Goal: Check status: Check status

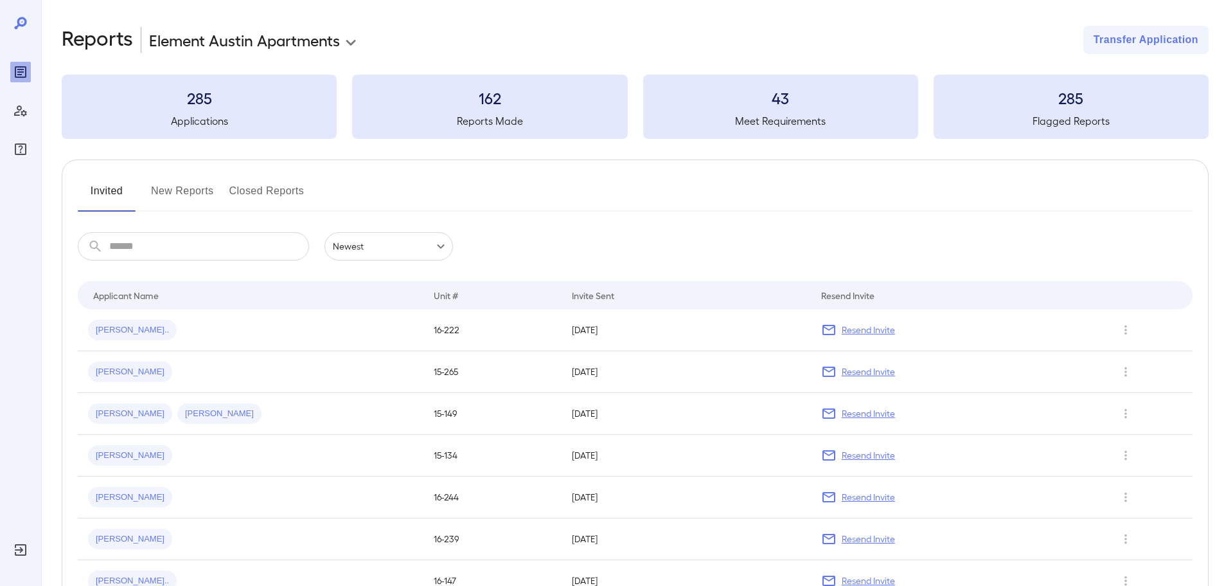
click at [8, 66] on div at bounding box center [20, 293] width 41 height 586
click at [17, 70] on icon "Reports" at bounding box center [20, 71] width 15 height 15
click at [202, 188] on button "New Reports" at bounding box center [182, 196] width 63 height 31
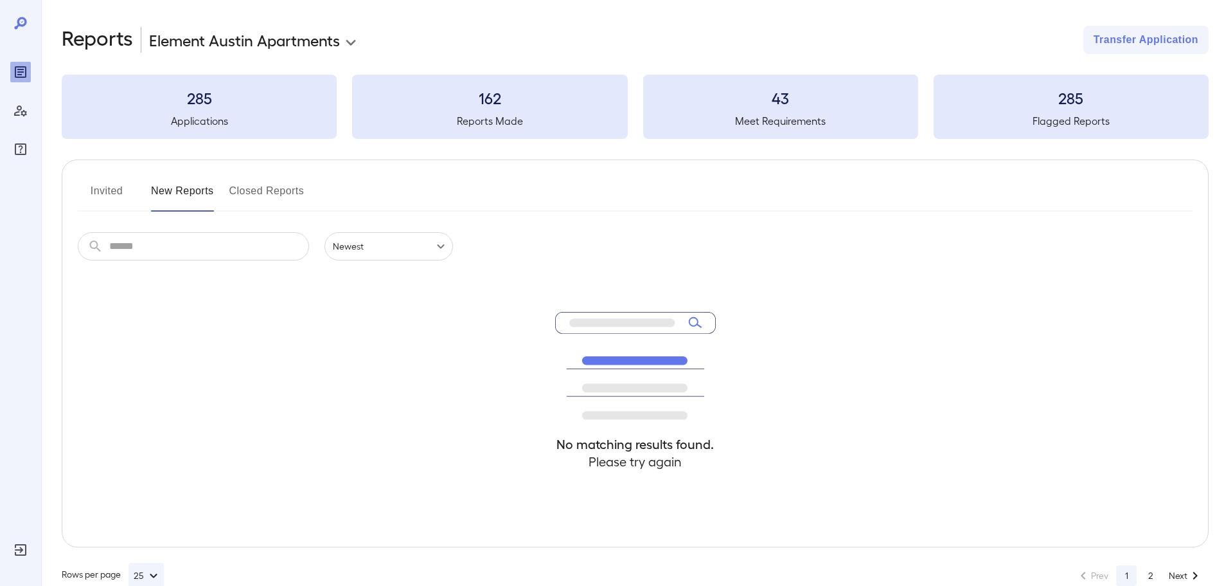
click at [202, 188] on button "New Reports" at bounding box center [182, 196] width 63 height 31
click at [112, 185] on button "Invited" at bounding box center [107, 196] width 58 height 31
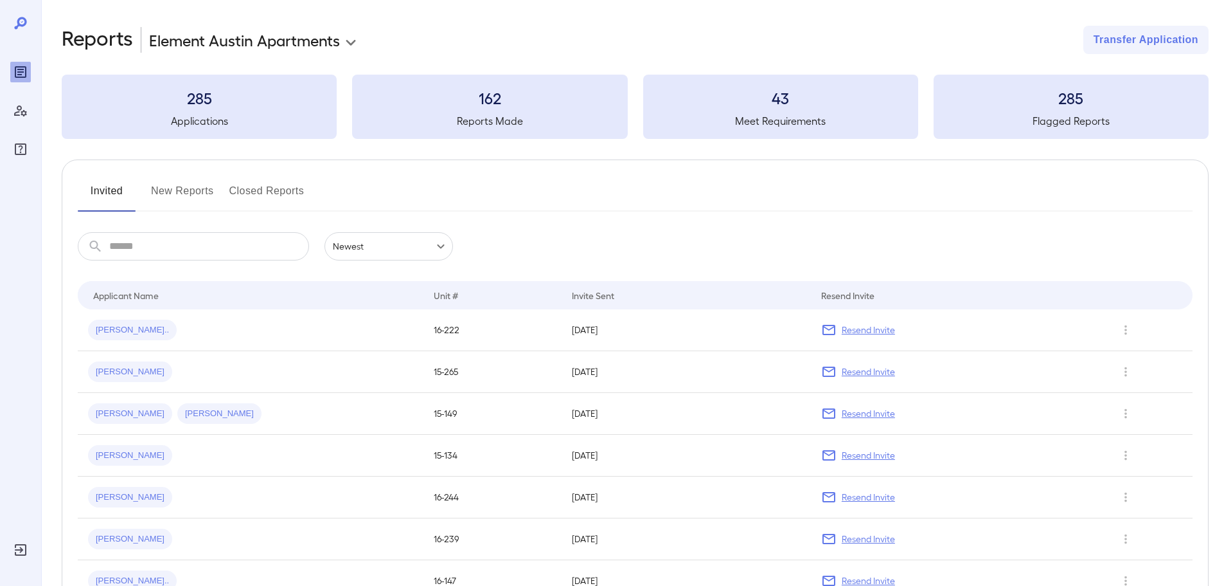
click at [176, 188] on button "New Reports" at bounding box center [182, 196] width 63 height 31
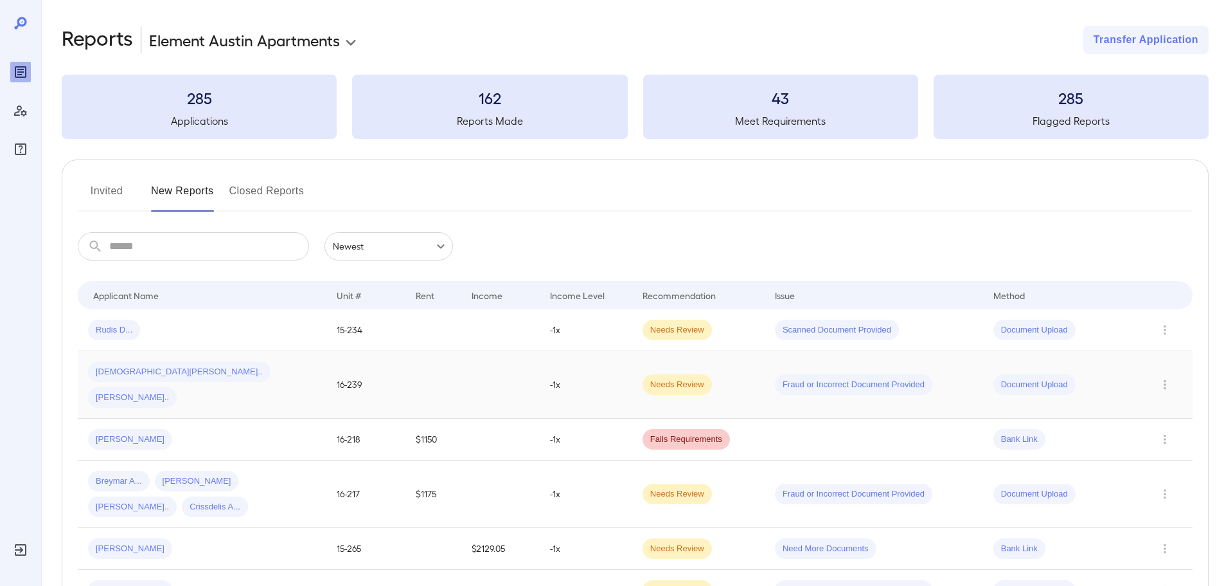
click at [233, 363] on div "[DEMOGRAPHIC_DATA][PERSON_NAME].. [PERSON_NAME].." at bounding box center [202, 384] width 228 height 46
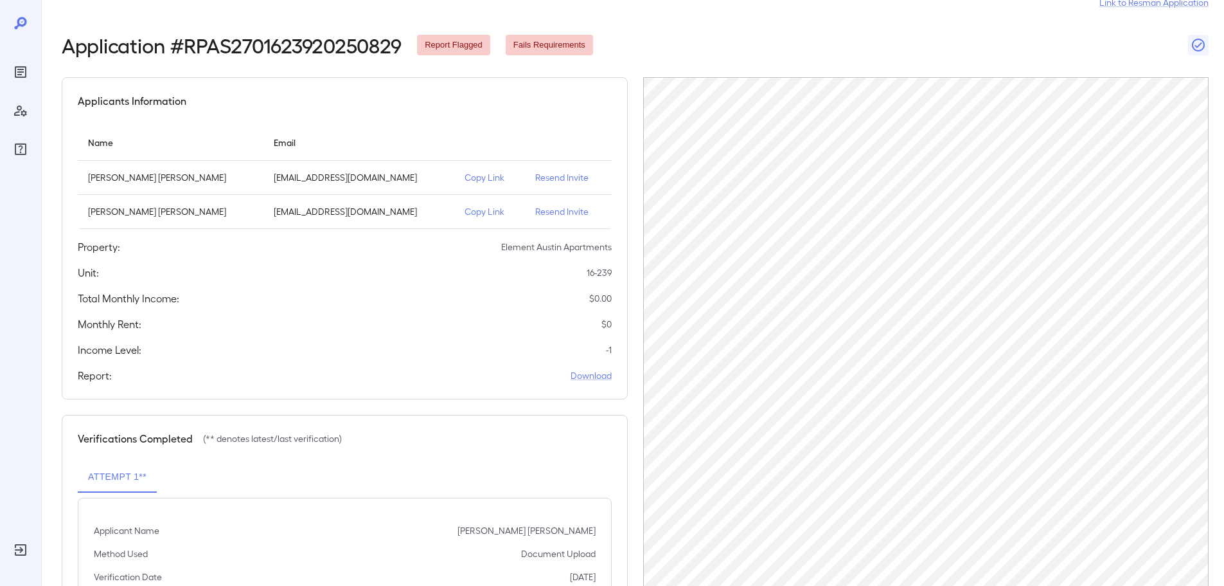
scroll to position [163, 0]
